Goal: Task Accomplishment & Management: Manage account settings

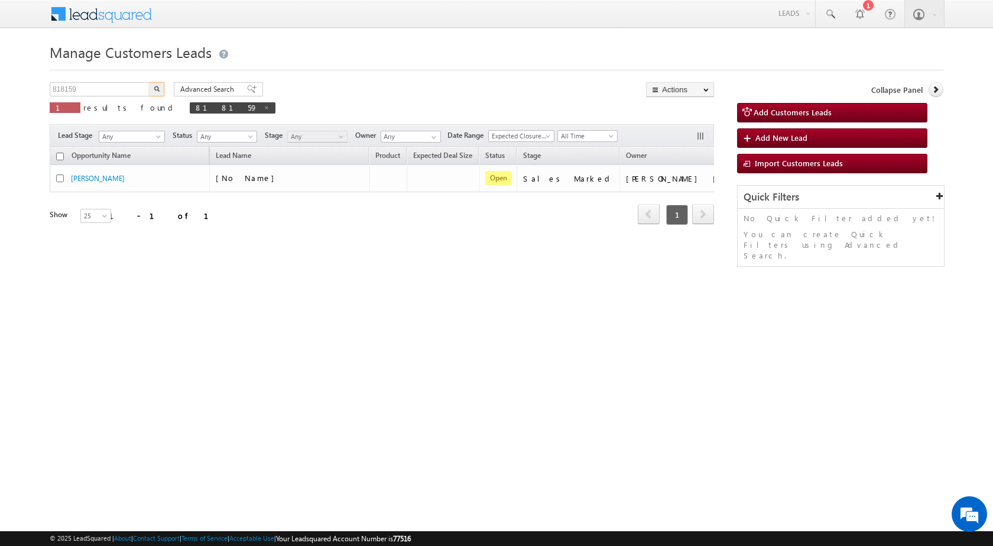
click at [16, 89] on body "Menu [PERSON_NAME] sitar a6@ks erve." at bounding box center [496, 167] width 993 height 335
type input "828799"
click at [149, 82] on button "button" at bounding box center [156, 89] width 15 height 14
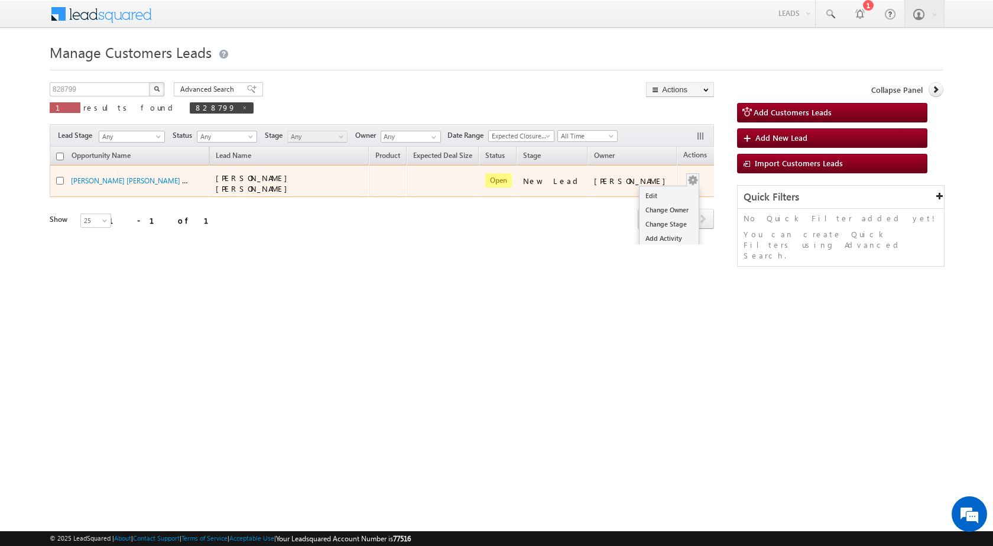
click at [687, 176] on button "button" at bounding box center [693, 180] width 12 height 12
click at [664, 190] on link "Edit" at bounding box center [669, 196] width 59 height 14
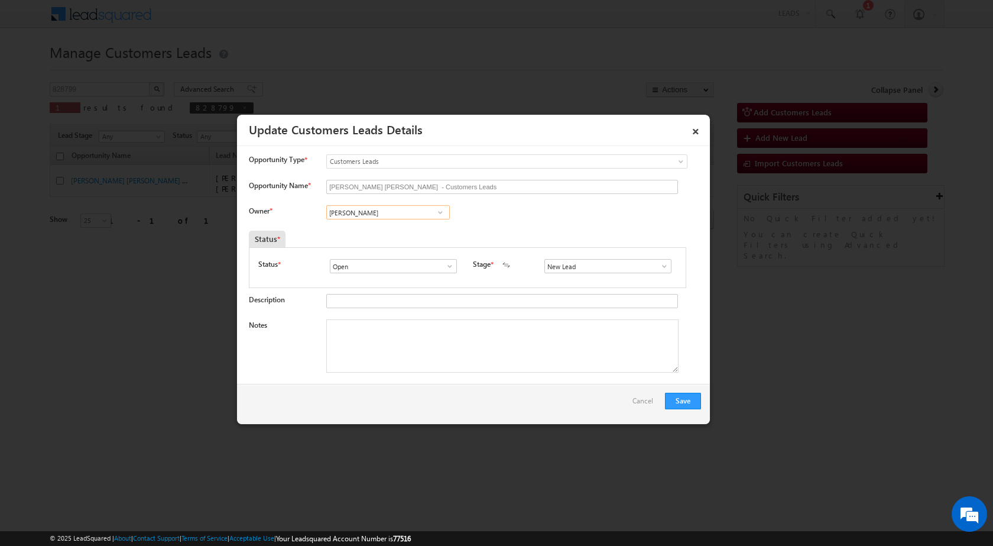
click at [374, 206] on input "[PERSON_NAME]" at bounding box center [388, 212] width 124 height 14
paste input "[EMAIL_ADDRESS][DOMAIN_NAME]"
click at [379, 225] on link "[PERSON_NAME] [EMAIL_ADDRESS][DOMAIN_NAME]" at bounding box center [388, 230] width 124 height 22
type input "[PERSON_NAME]"
click at [472, 354] on textarea "Notes" at bounding box center [502, 345] width 352 height 53
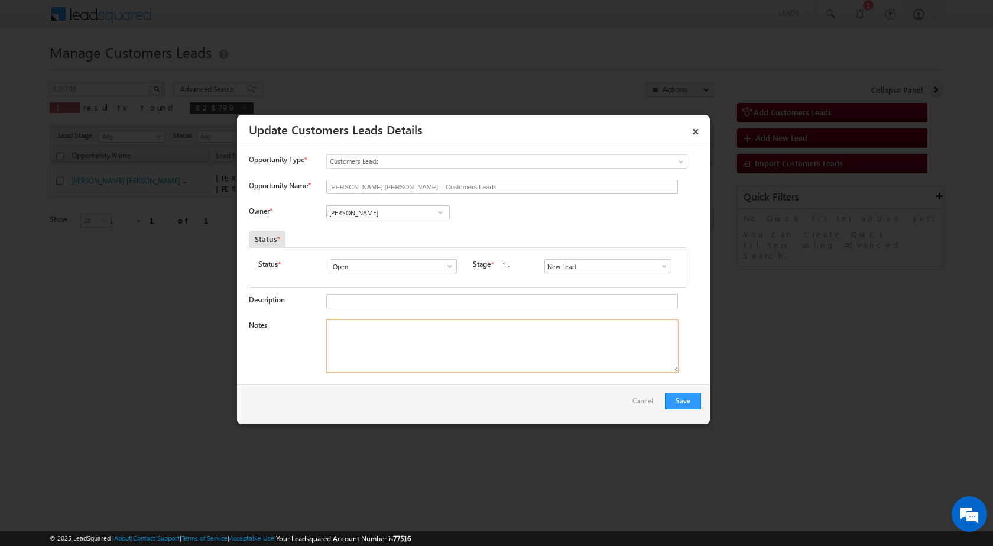
paste textarea "828799 / [PERSON_NAME] [PERSON_NAME] / 7566221543 / CONSTRUCTION / OWNER HIMSEL…"
type textarea "828799 / [PERSON_NAME] [PERSON_NAME] / 7566221543 / CONSTRUCTION / OWNER HIMSEL…"
click at [622, 266] on input "New Lead" at bounding box center [608, 266] width 127 height 14
click at [659, 264] on span at bounding box center [665, 265] width 12 height 9
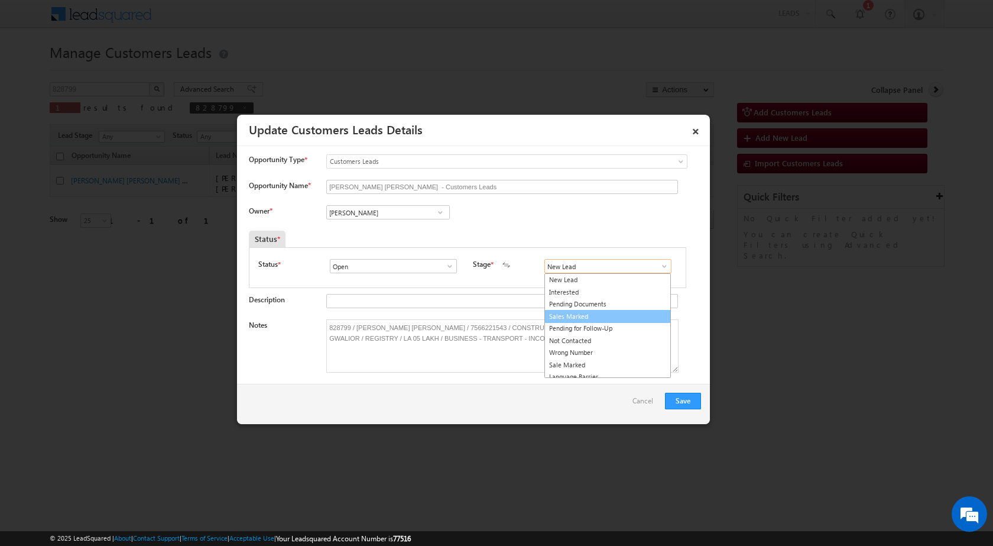
click at [607, 321] on link "Sales Marked" at bounding box center [608, 317] width 127 height 14
type input "Sales Marked"
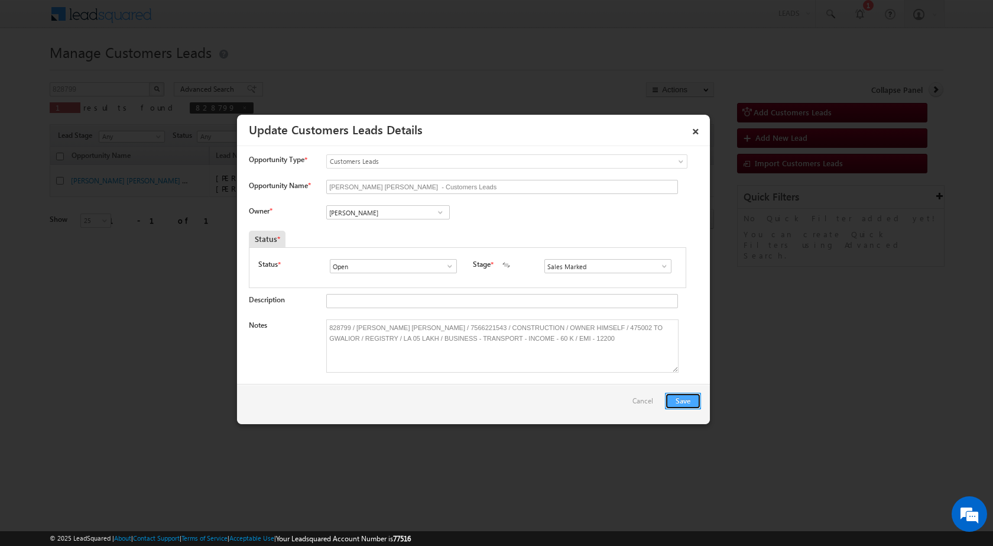
click at [685, 401] on button "Save" at bounding box center [683, 401] width 36 height 17
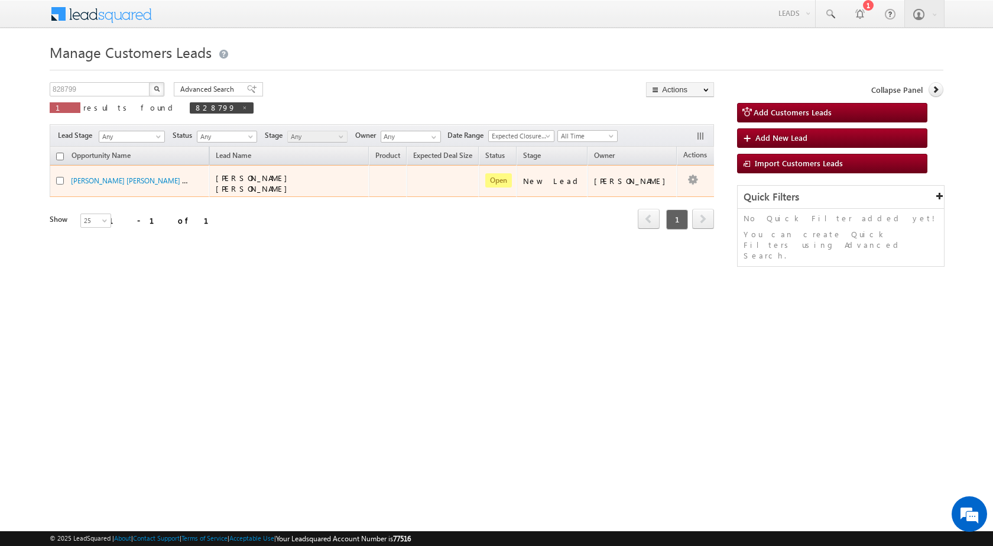
click at [682, 182] on td "Edit Change Owner Change Stage Add Activity Add Task Delete" at bounding box center [701, 181] width 49 height 32
click at [662, 193] on link "Edit" at bounding box center [669, 196] width 59 height 14
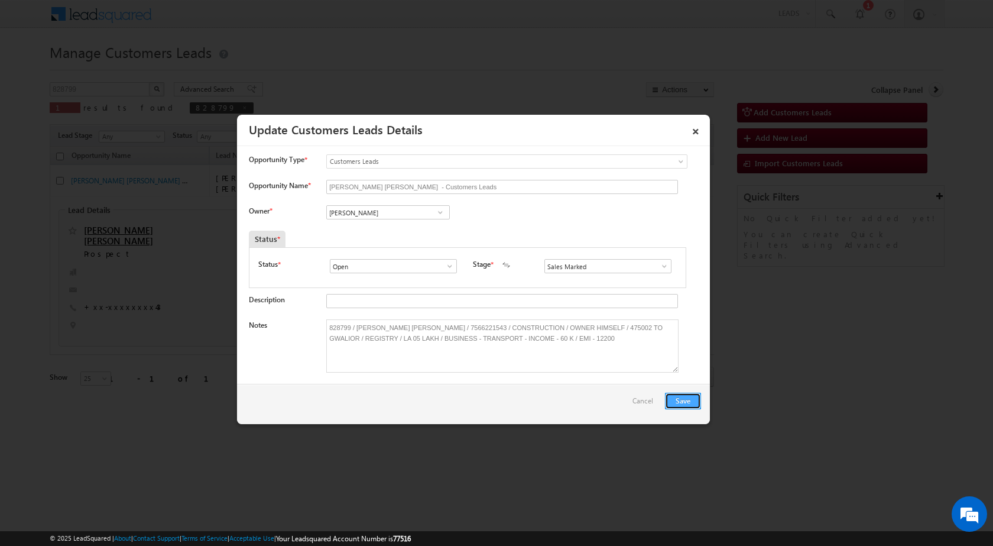
click at [681, 406] on button "Save" at bounding box center [683, 401] width 36 height 17
